Goal: Task Accomplishment & Management: Manage account settings

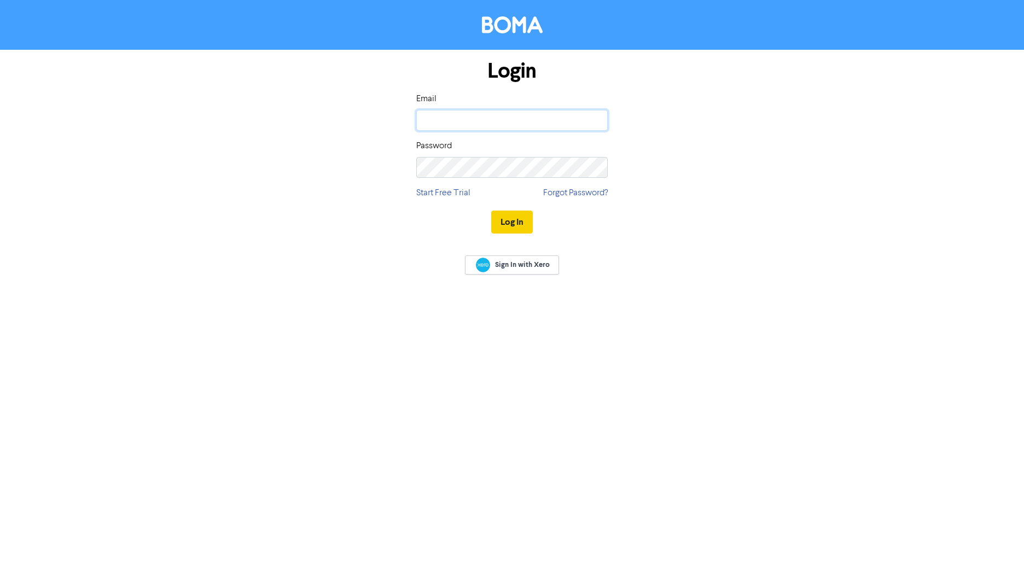
type input "[PERSON_NAME][EMAIL_ADDRESS][DOMAIN_NAME]"
click at [518, 216] on button "Log In" at bounding box center [512, 221] width 42 height 23
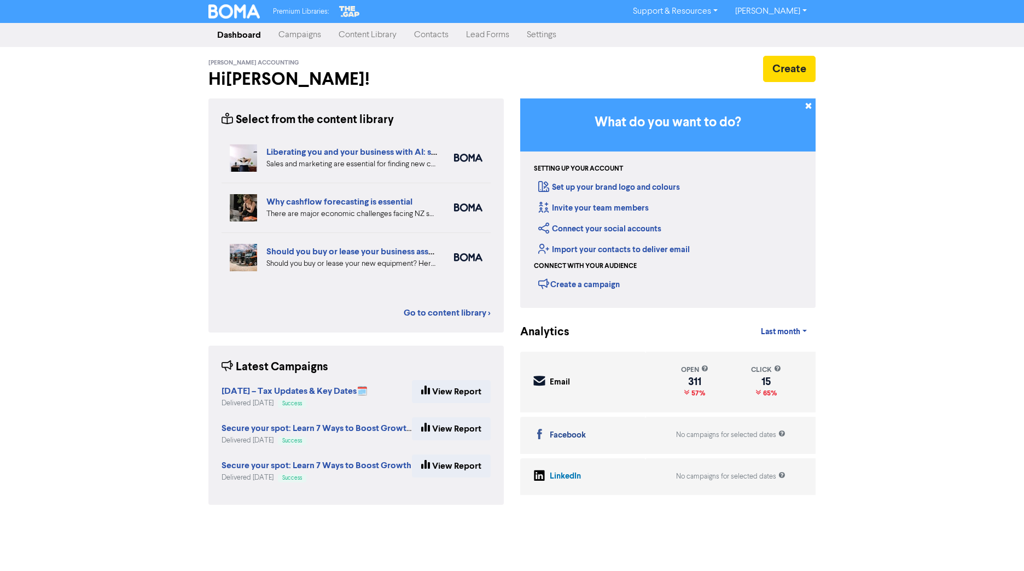
click at [442, 40] on link "Contacts" at bounding box center [431, 35] width 52 height 22
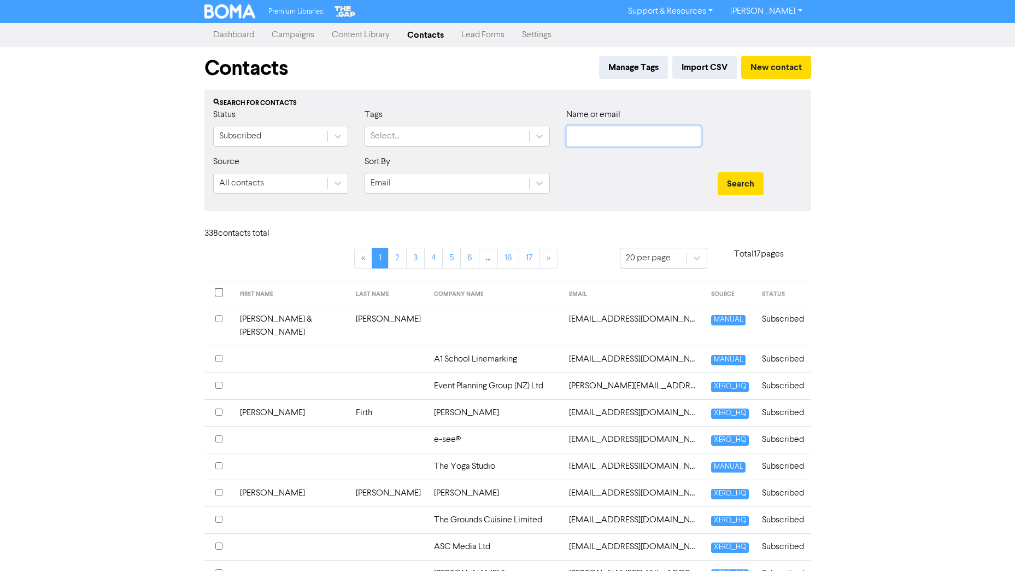
click at [662, 128] on input "text" at bounding box center [633, 136] width 135 height 21
type input "[PERSON_NAME]"
click at [718, 172] on button "Search" at bounding box center [741, 183] width 46 height 23
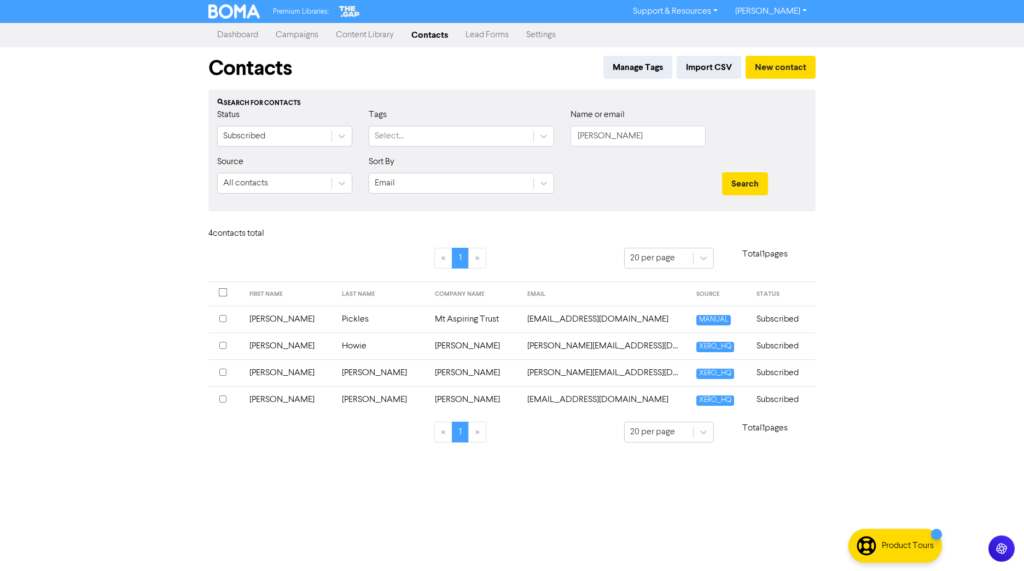
click at [428, 368] on td "[PERSON_NAME]" at bounding box center [474, 372] width 93 height 27
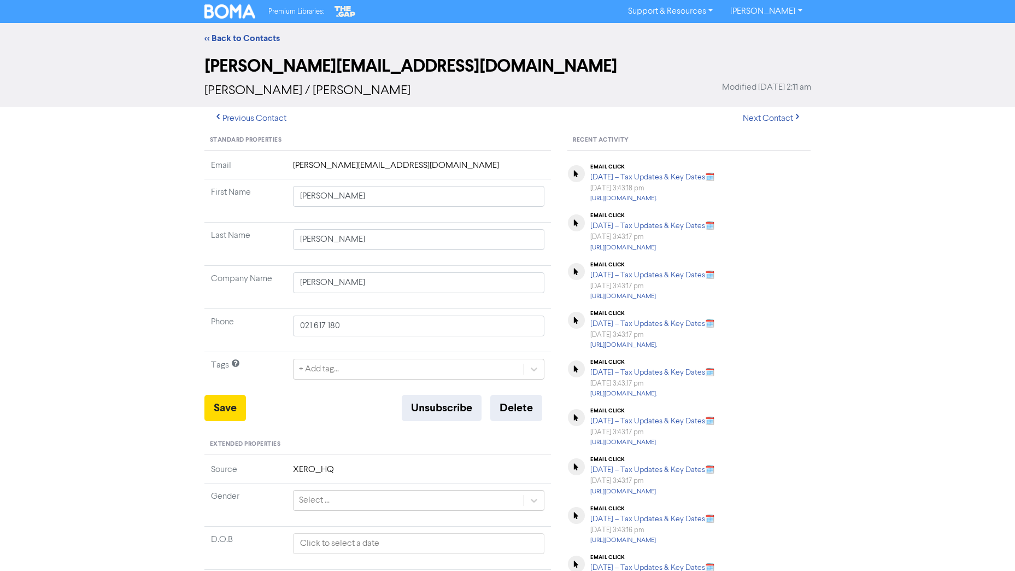
click at [381, 164] on td "[PERSON_NAME][EMAIL_ADDRESS][DOMAIN_NAME]" at bounding box center [418, 169] width 265 height 20
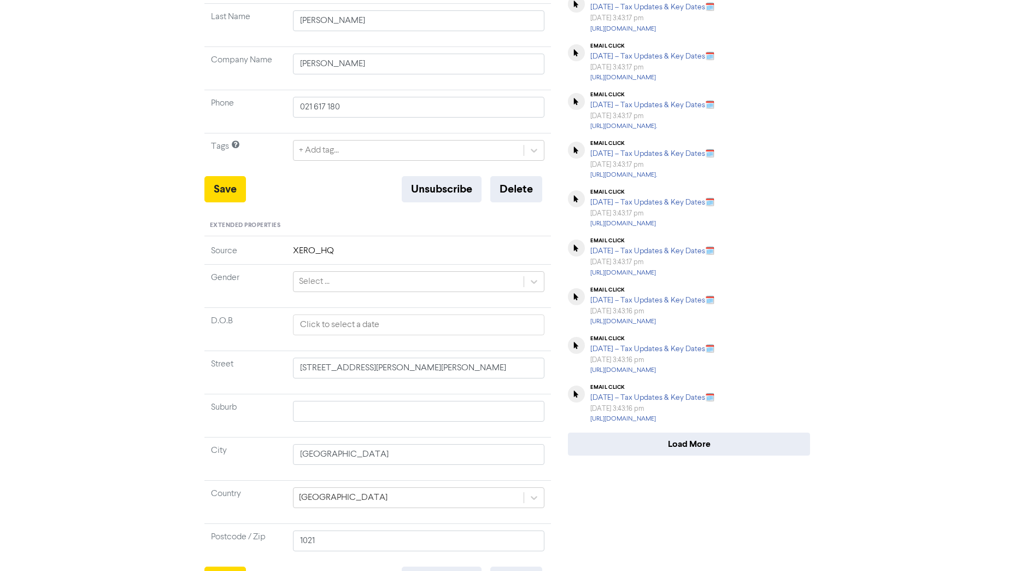
scroll to position [268, 0]
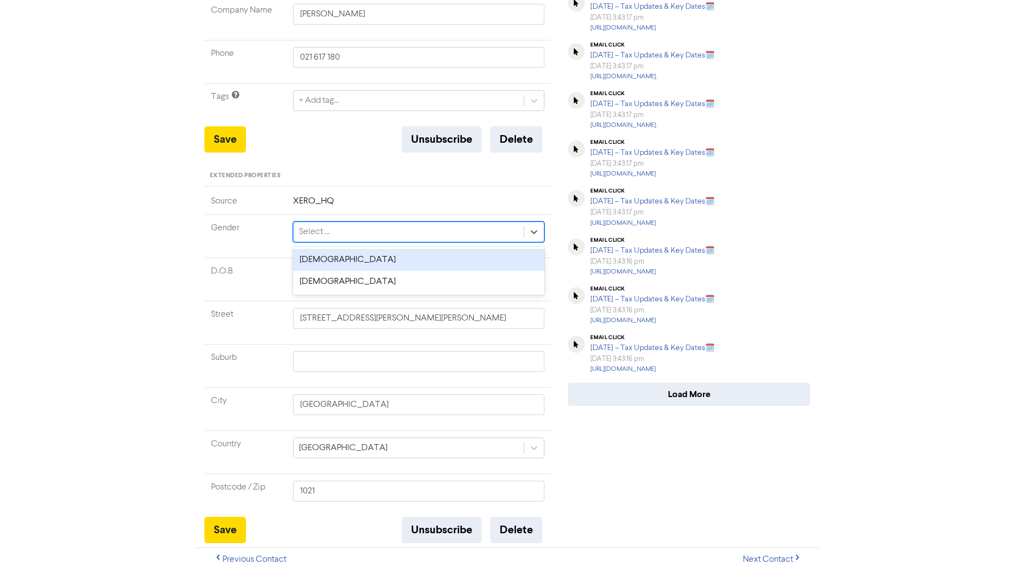
click at [364, 230] on div "Select ..." at bounding box center [409, 232] width 231 height 20
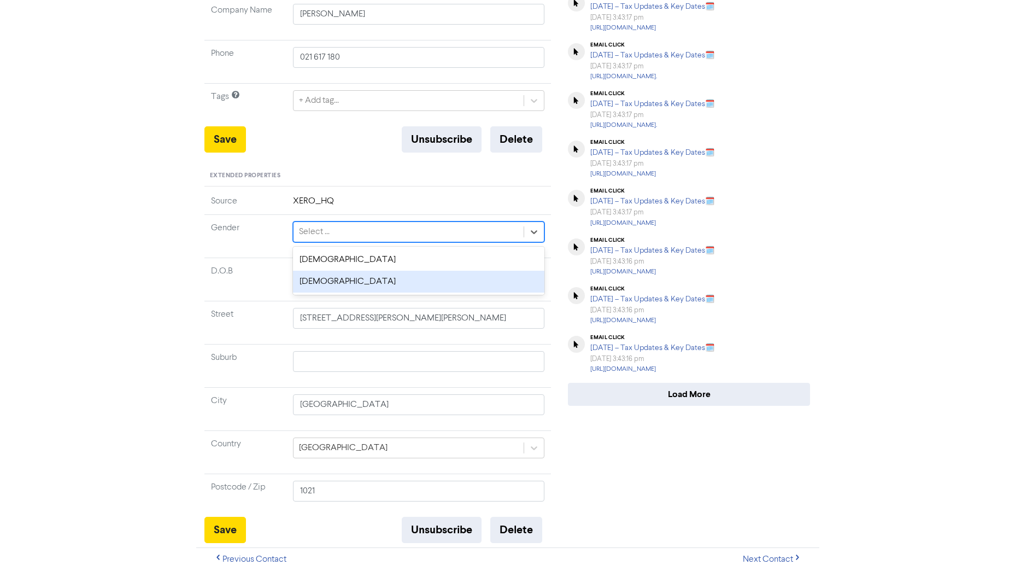
click at [339, 284] on div "[DEMOGRAPHIC_DATA]" at bounding box center [419, 282] width 252 height 22
type input "[STREET_ADDRESS][PERSON_NAME][PERSON_NAME]"
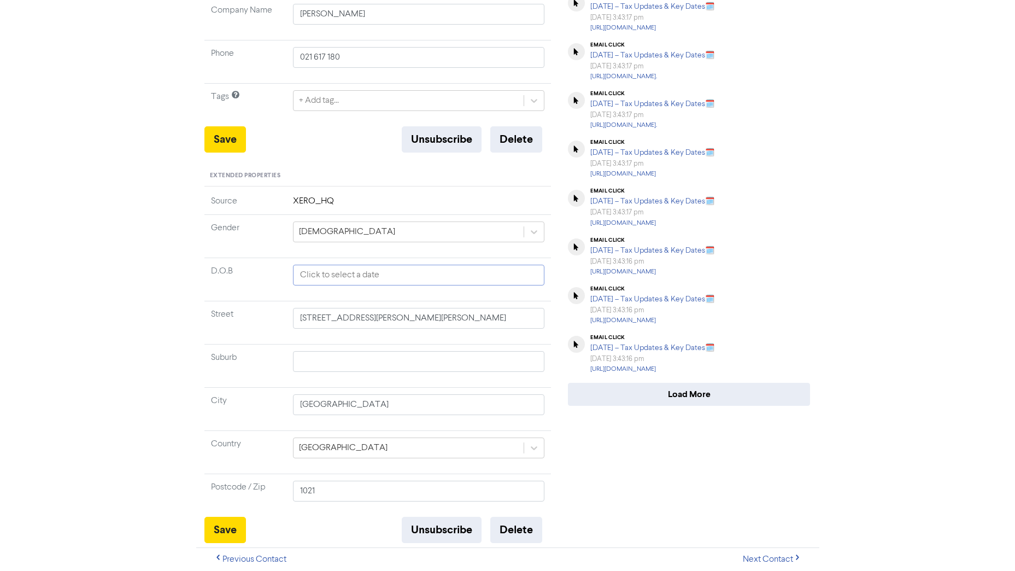
select select "8"
select select "2025"
click at [335, 276] on input "text" at bounding box center [419, 275] width 252 height 21
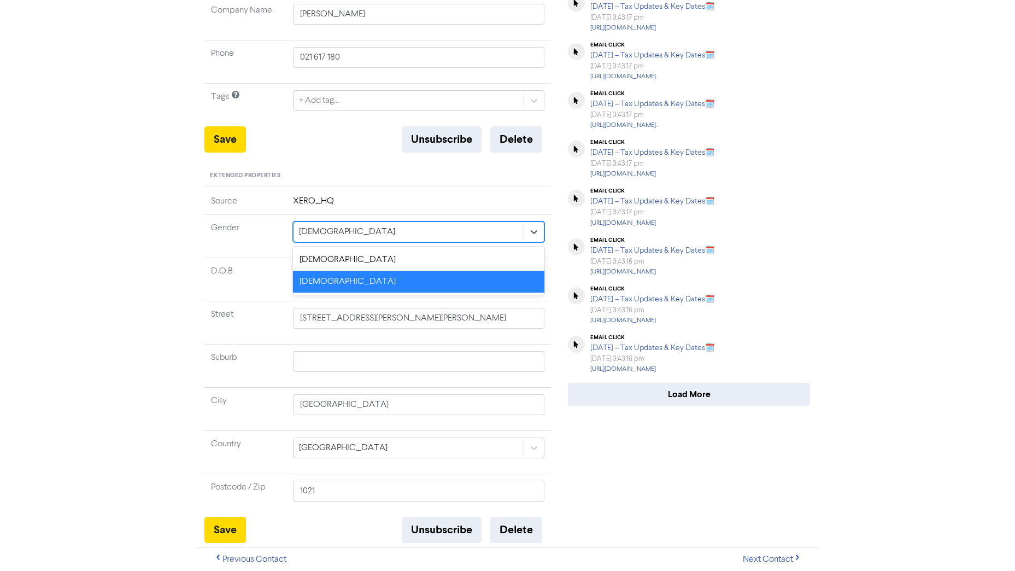
click at [334, 222] on div "[DEMOGRAPHIC_DATA]" at bounding box center [409, 232] width 231 height 20
click at [321, 268] on div "[DEMOGRAPHIC_DATA]" at bounding box center [419, 260] width 252 height 22
type input "[STREET_ADDRESS][PERSON_NAME][PERSON_NAME]"
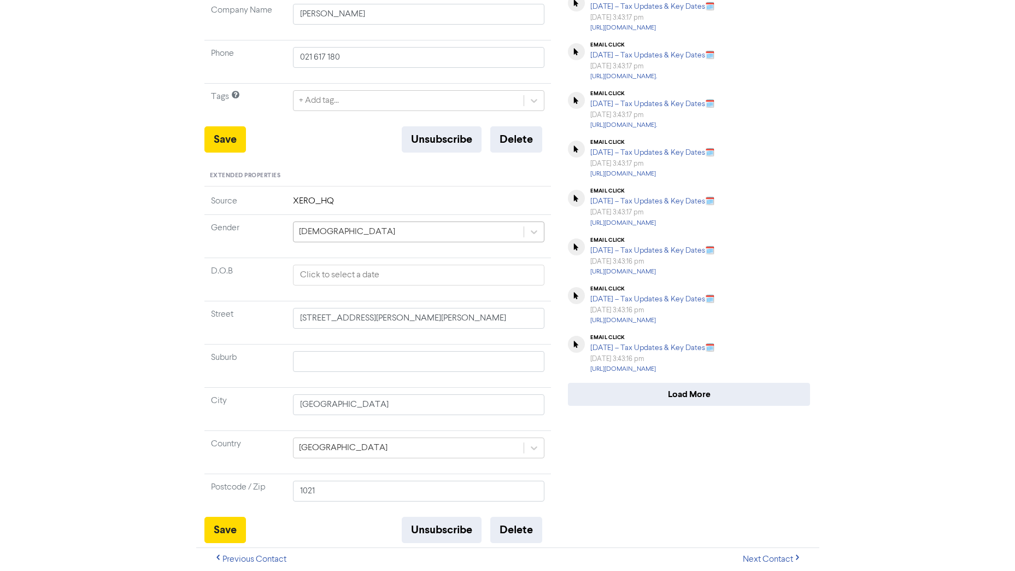
drag, startPoint x: 326, startPoint y: 230, endPoint x: 325, endPoint y: 238, distance: 7.7
click at [326, 230] on div "[DEMOGRAPHIC_DATA]" at bounding box center [409, 232] width 231 height 20
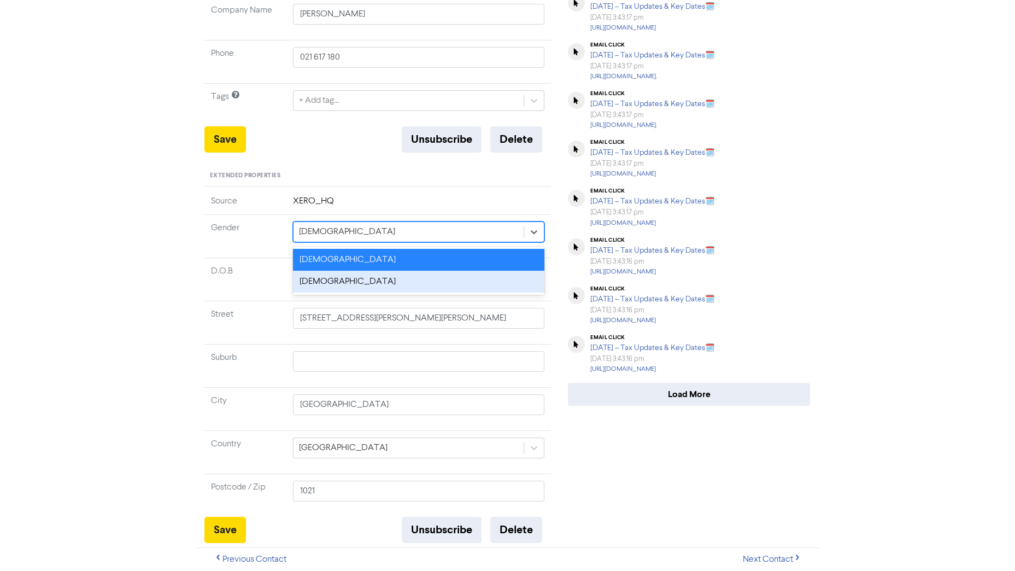
click at [317, 282] on div "[DEMOGRAPHIC_DATA]" at bounding box center [419, 282] width 252 height 22
type input "[STREET_ADDRESS][PERSON_NAME][PERSON_NAME]"
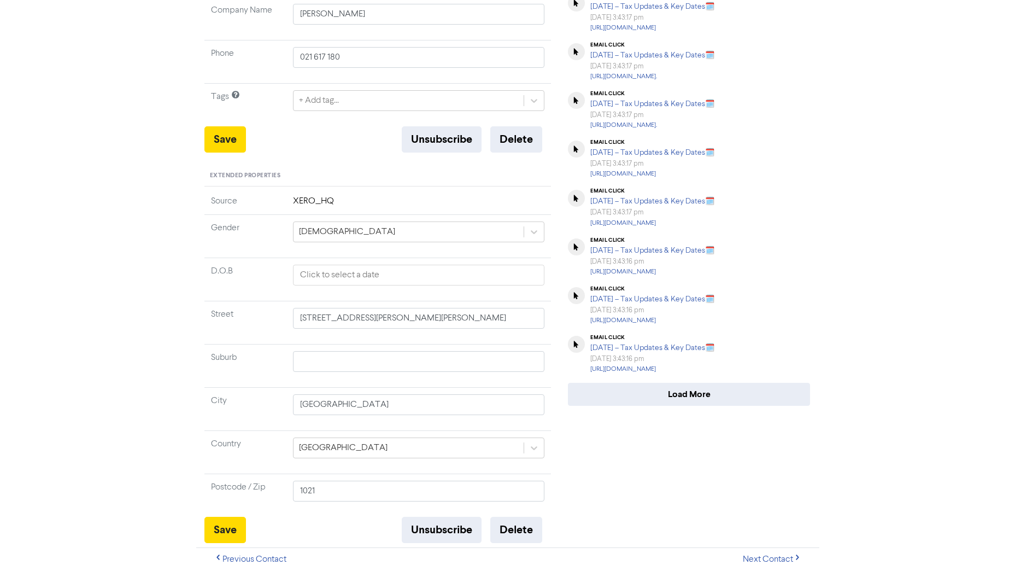
click at [289, 255] on td "[DEMOGRAPHIC_DATA]" at bounding box center [418, 235] width 265 height 43
click at [232, 531] on button "Save" at bounding box center [225, 530] width 42 height 26
type input "[STREET_ADDRESS][PERSON_NAME][PERSON_NAME]"
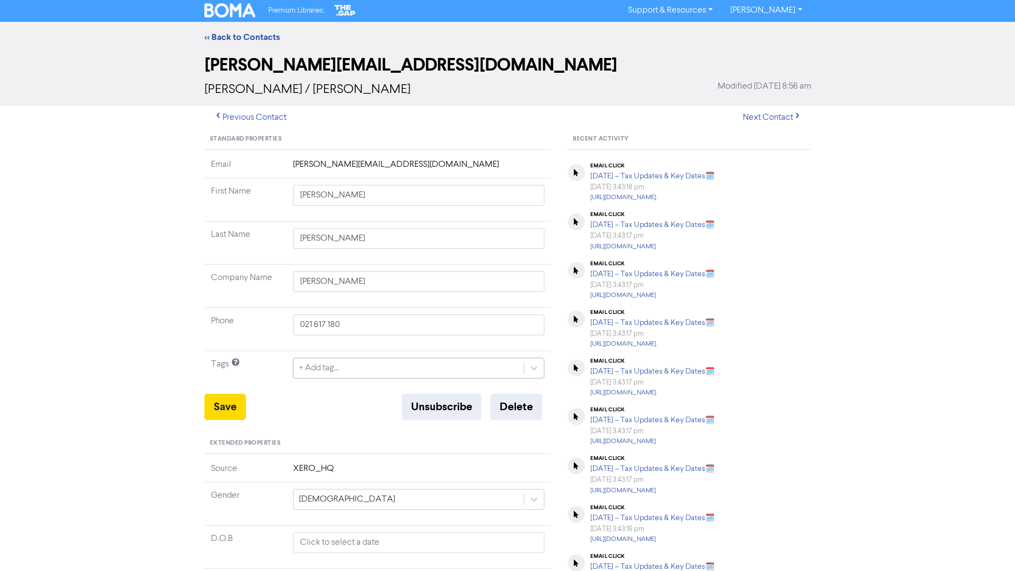
scroll to position [0, 0]
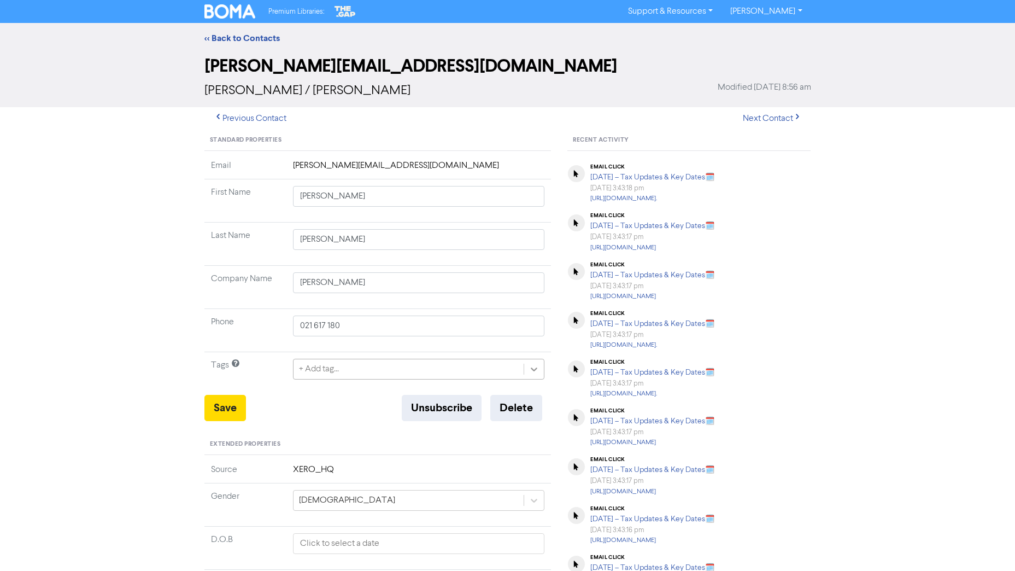
click at [527, 375] on div at bounding box center [534, 369] width 20 height 20
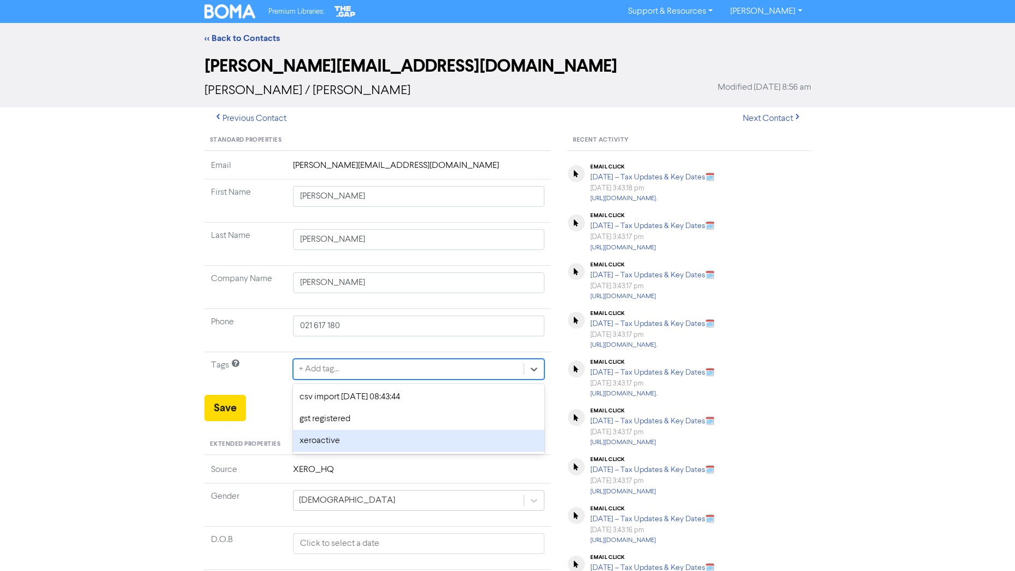
click at [266, 393] on td "Tags" at bounding box center [245, 373] width 82 height 43
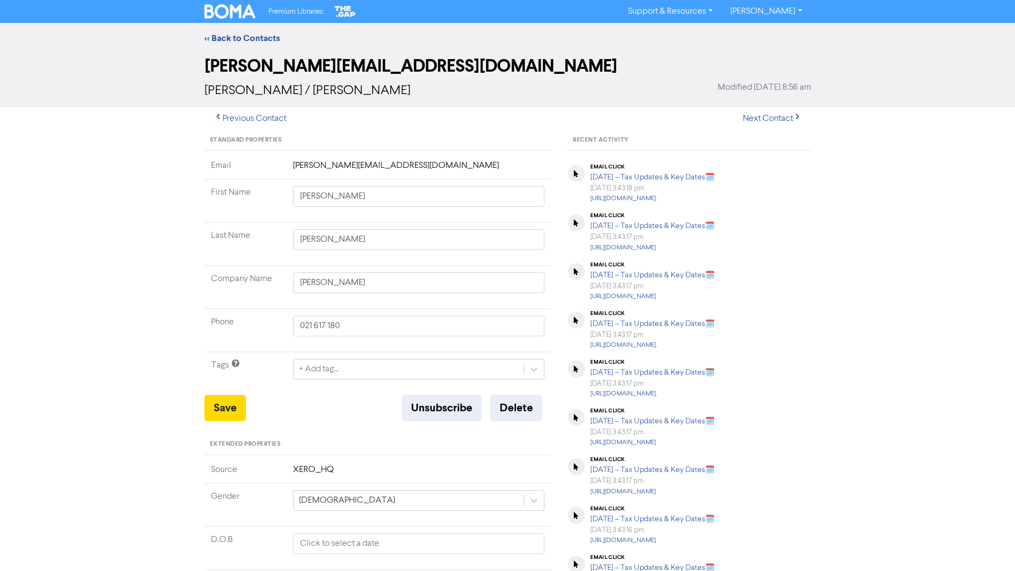
click at [318, 157] on div "Standard Properties Email [PERSON_NAME][EMAIL_ADDRESS][DOMAIN_NAME] First Name …" at bounding box center [377, 470] width 347 height 681
